Goal: Task Accomplishment & Management: Use online tool/utility

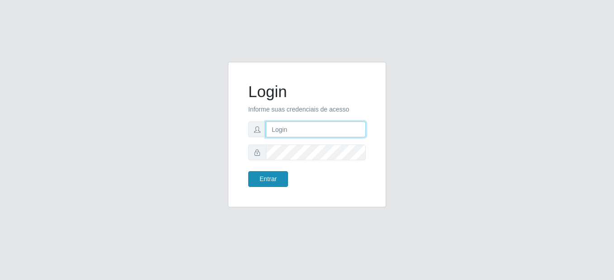
type input "mariabemais@B8"
click at [259, 174] on button "Entrar" at bounding box center [268, 179] width 40 height 16
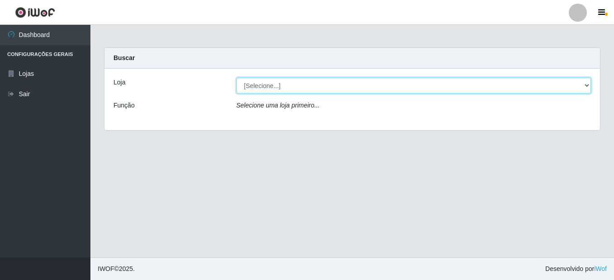
click at [586, 86] on select "[Selecione...] Bemais Supermercados - B8 [PERSON_NAME]" at bounding box center [414, 86] width 355 height 16
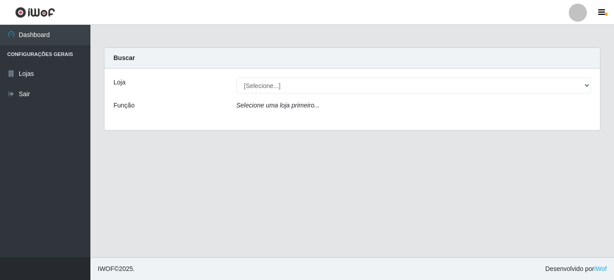
click at [539, 123] on div "Loja [Selecione...] Bemais Supermercados - B8 Valentina Função Selecione uma lo…" at bounding box center [352, 100] width 496 height 62
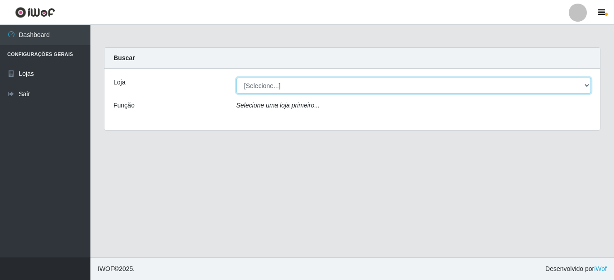
click at [586, 83] on select "[Selecione...] Bemais Supermercados - B8 [PERSON_NAME]" at bounding box center [414, 86] width 355 height 16
select select "413"
click at [237, 78] on select "[Selecione...] Bemais Supermercados - B8 [PERSON_NAME]" at bounding box center [414, 86] width 355 height 16
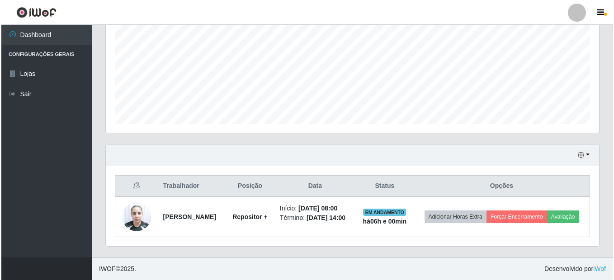
scroll to position [206, 0]
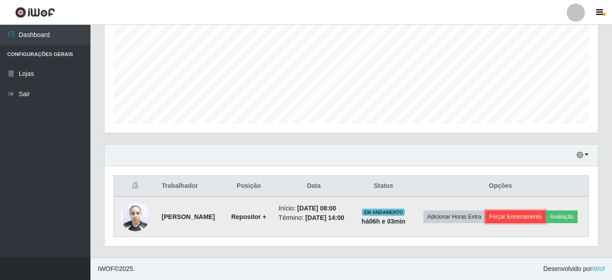
click at [546, 211] on button "Forçar Encerramento" at bounding box center [515, 217] width 61 height 13
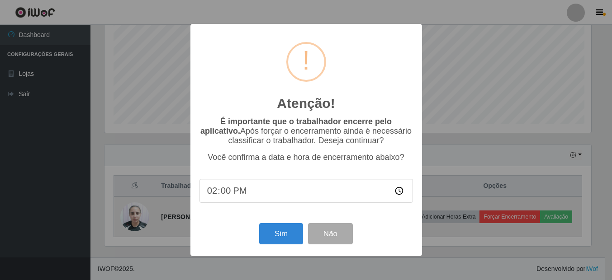
scroll to position [188, 489]
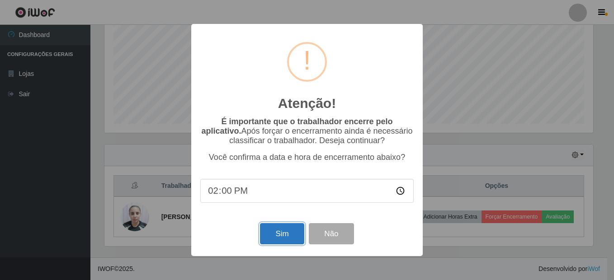
click at [281, 230] on button "Sim" at bounding box center [282, 233] width 44 height 21
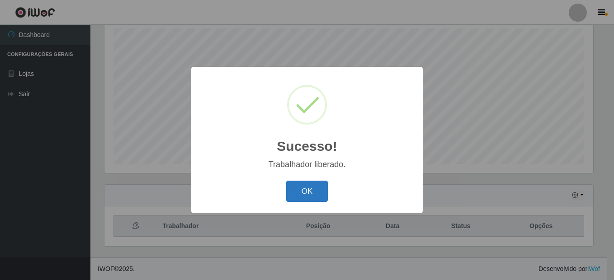
click at [303, 194] on button "OK" at bounding box center [307, 191] width 42 height 21
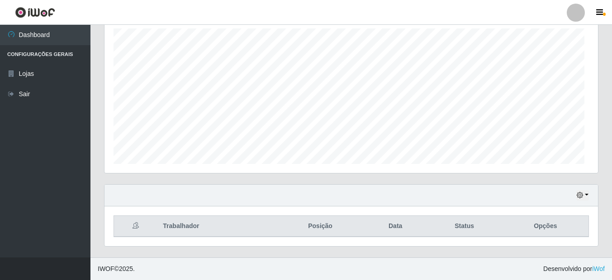
scroll to position [188, 493]
